Goal: Task Accomplishment & Management: Use online tool/utility

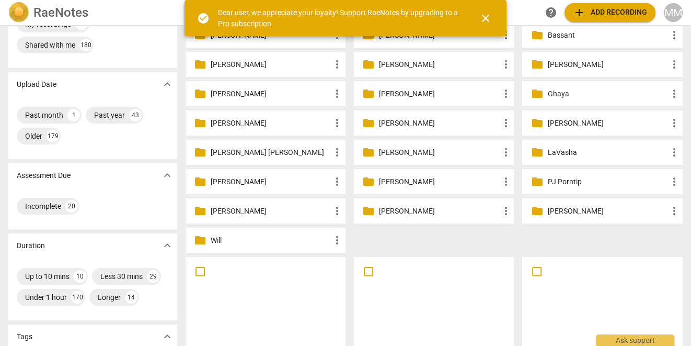
scroll to position [40, 0]
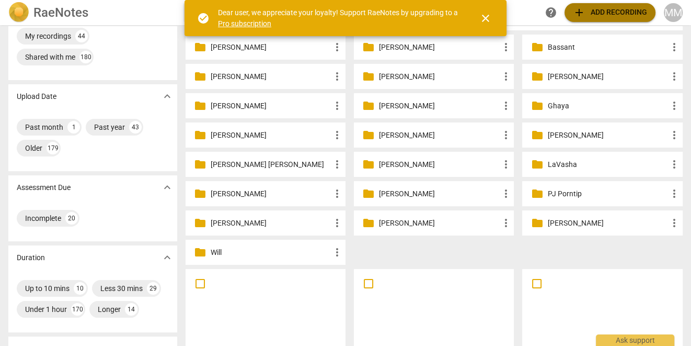
click at [612, 9] on span "add Add recording" at bounding box center [610, 12] width 74 height 13
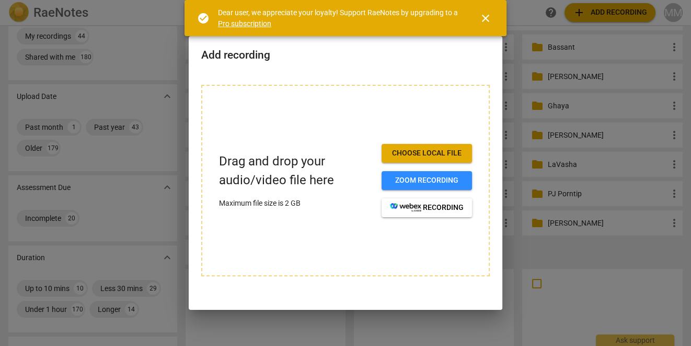
click at [436, 148] on span "Choose local file" at bounding box center [427, 153] width 74 height 10
click at [454, 176] on span "Zoom recording" at bounding box center [427, 180] width 74 height 10
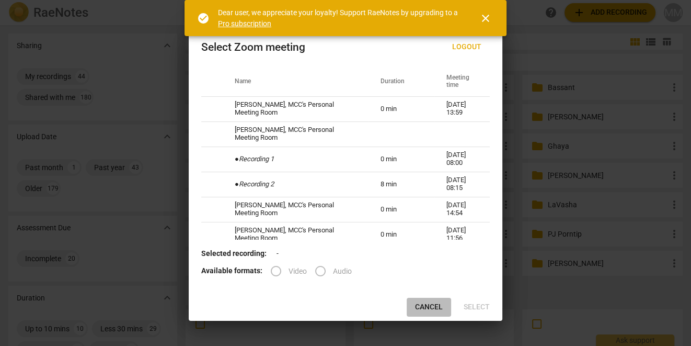
click at [433, 305] on span "Cancel" at bounding box center [429, 307] width 28 height 10
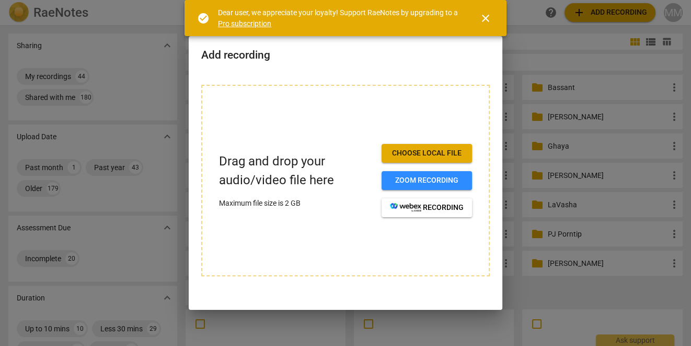
click at [414, 152] on span "Choose local file" at bounding box center [427, 153] width 74 height 10
click at [485, 20] on span "close" at bounding box center [485, 18] width 13 height 13
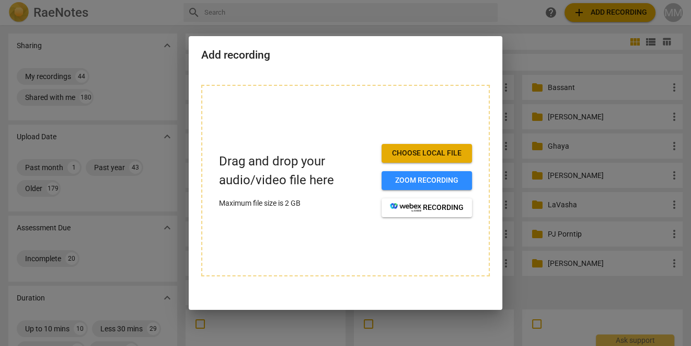
click at [420, 154] on span "Choose local file" at bounding box center [427, 153] width 74 height 10
click at [183, 108] on div at bounding box center [345, 173] width 691 height 346
